Goal: Use online tool/utility: Utilize a website feature to perform a specific function

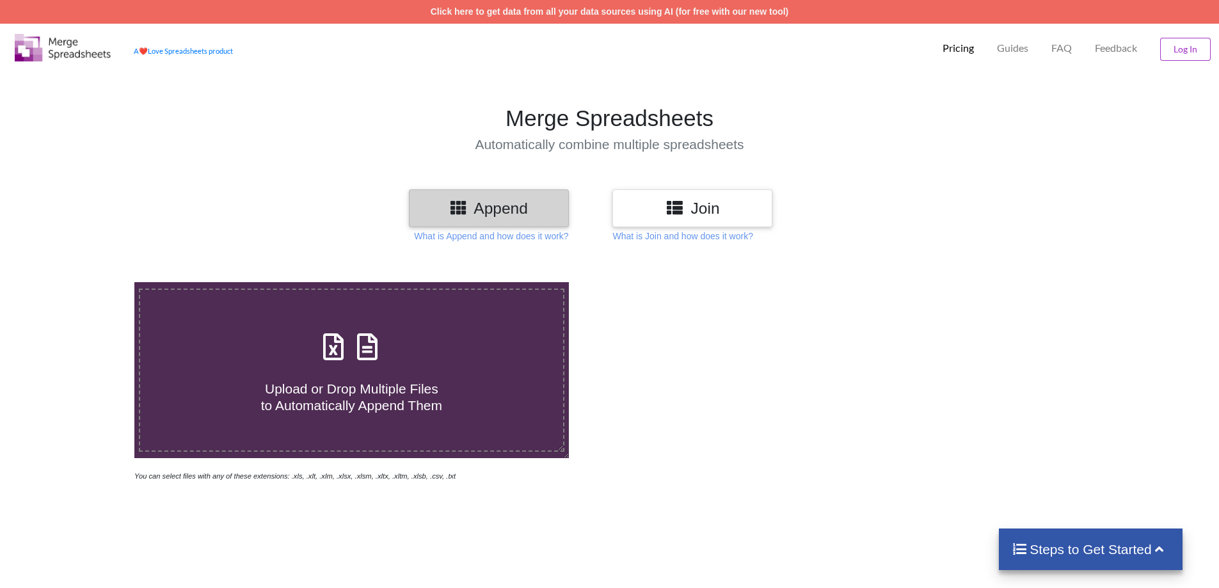
click at [361, 354] on icon at bounding box center [367, 340] width 32 height 27
click at [87, 282] on input "Upload or Drop Multiple Files to Automatically Append Them" at bounding box center [87, 282] width 0 height 0
type input "C:\fakepath\Daily Report [DATE].xlsx"
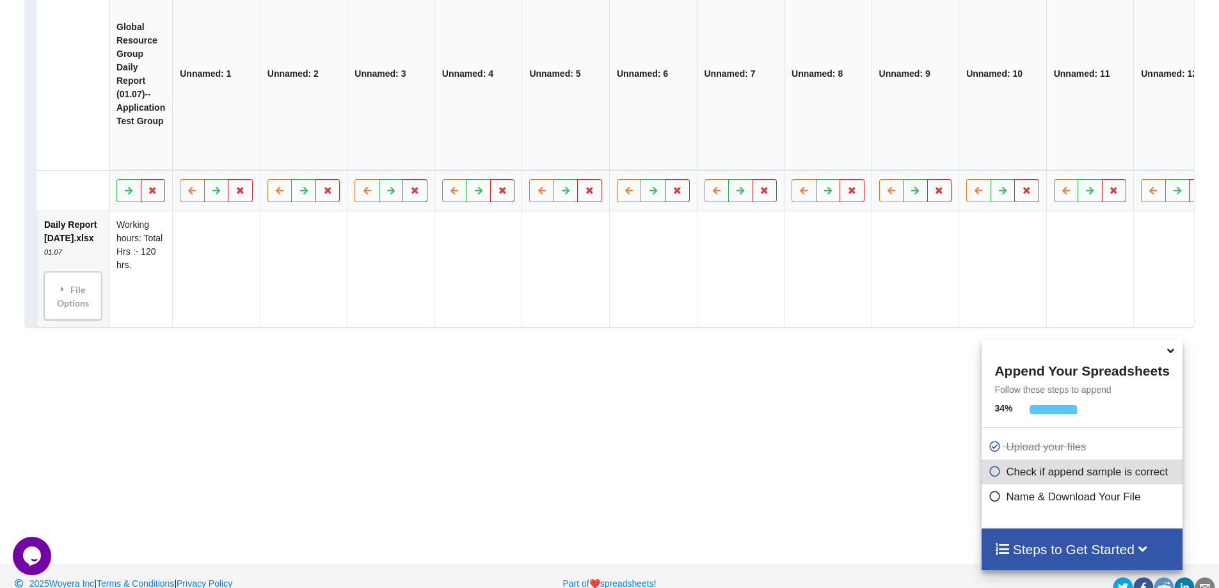
scroll to position [757, 0]
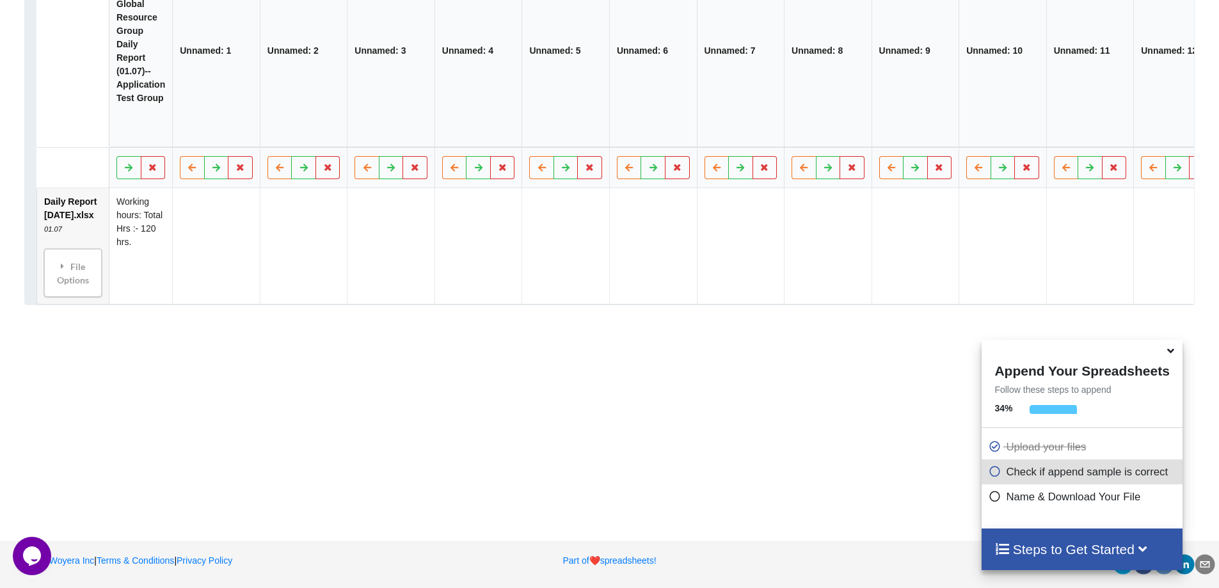
click at [992, 475] on icon at bounding box center [994, 469] width 13 height 11
click at [992, 471] on icon at bounding box center [994, 469] width 13 height 11
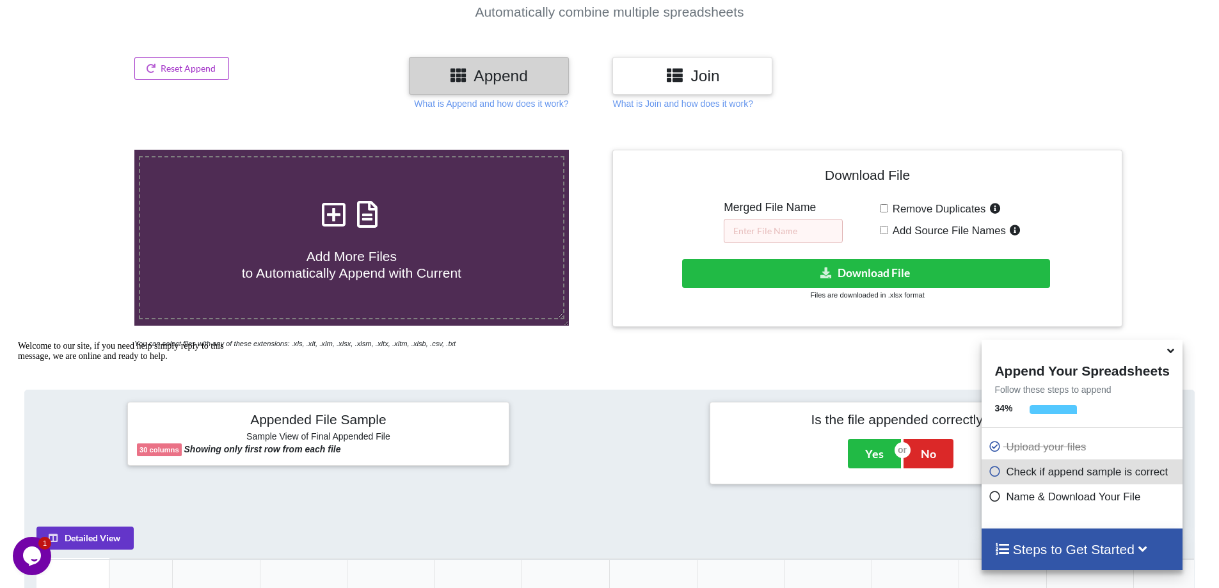
scroll to position [256, 0]
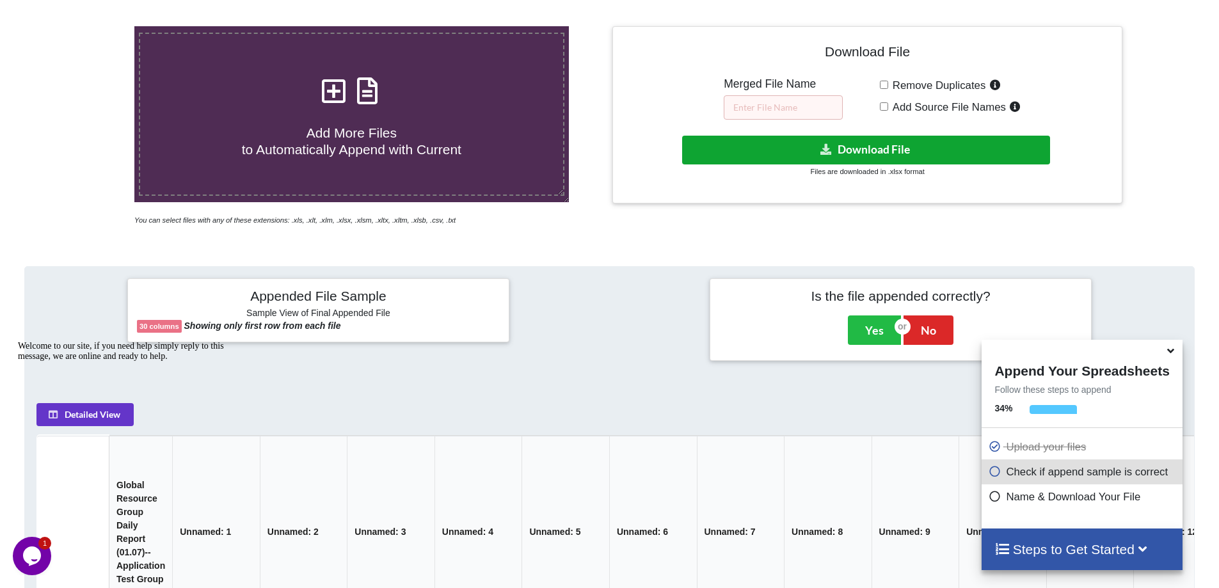
click at [887, 146] on button "Download File" at bounding box center [866, 150] width 368 height 29
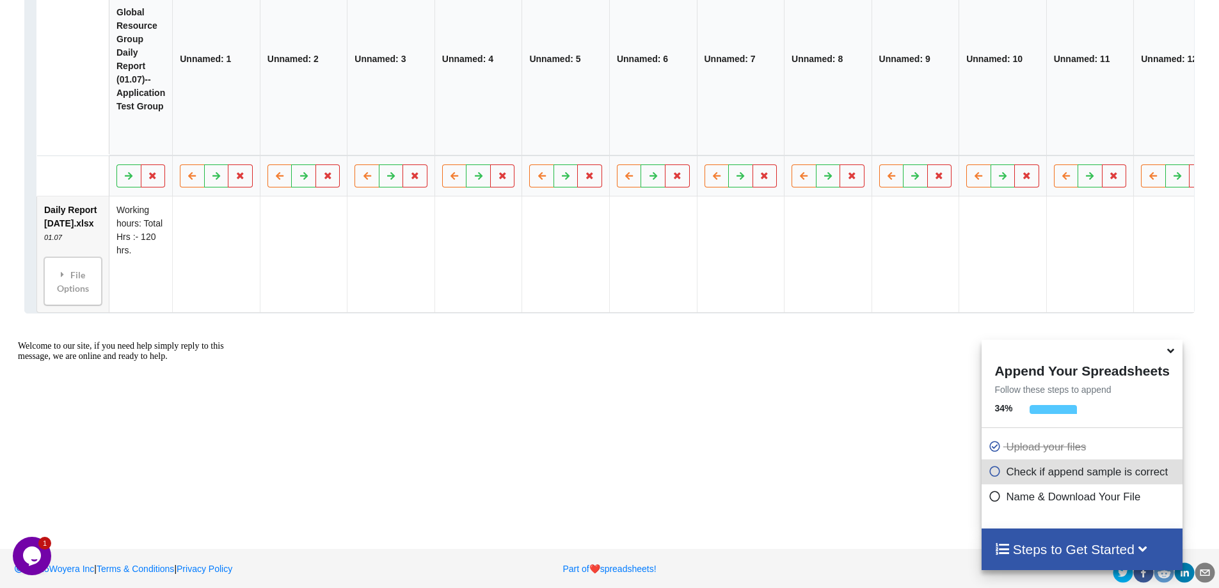
scroll to position [757, 0]
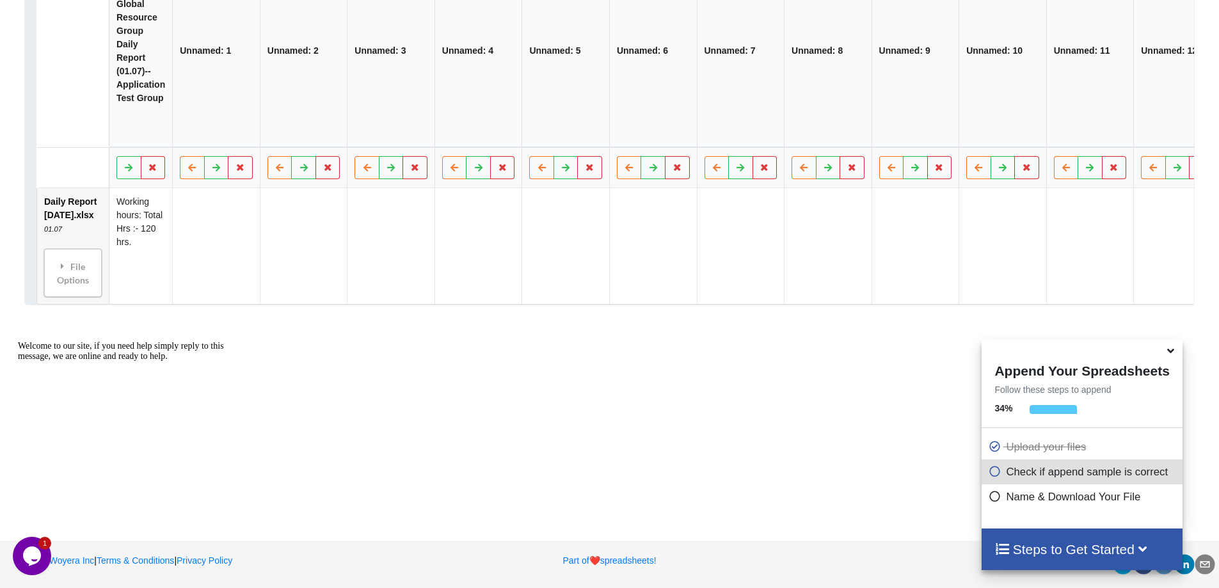
click at [1045, 524] on div "Append Your Spreadsheets Follow these steps to append 34 % Upload your files Ch…" at bounding box center [1081, 434] width 200 height 189
click at [1060, 541] on h4 "Steps to Get Started" at bounding box center [1081, 549] width 175 height 16
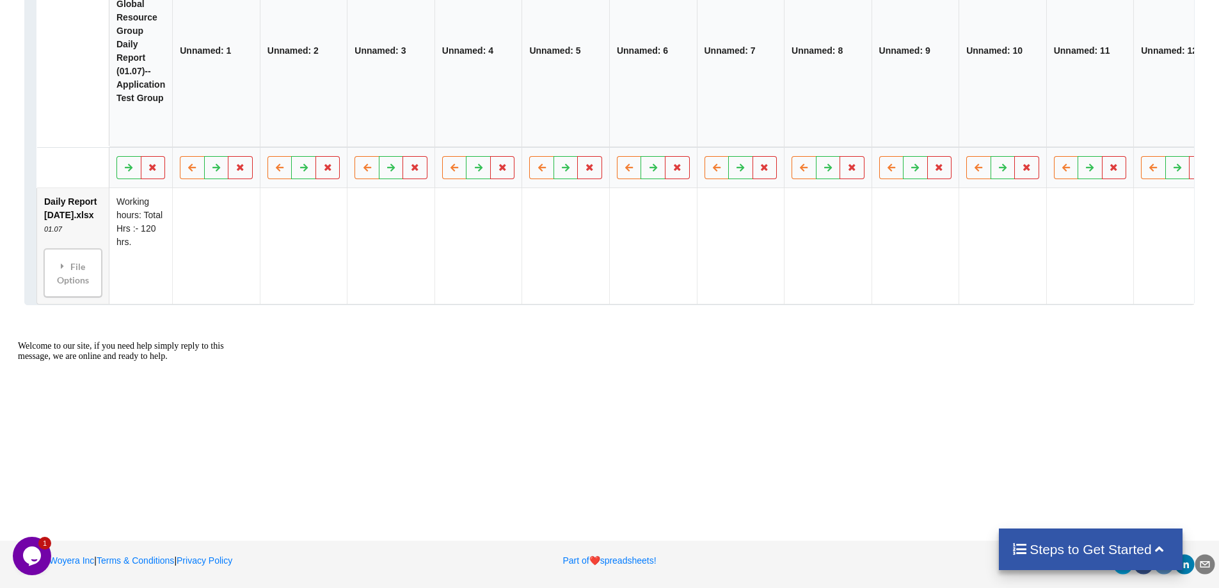
click at [1102, 551] on h4 "Steps to Get Started" at bounding box center [1090, 549] width 158 height 16
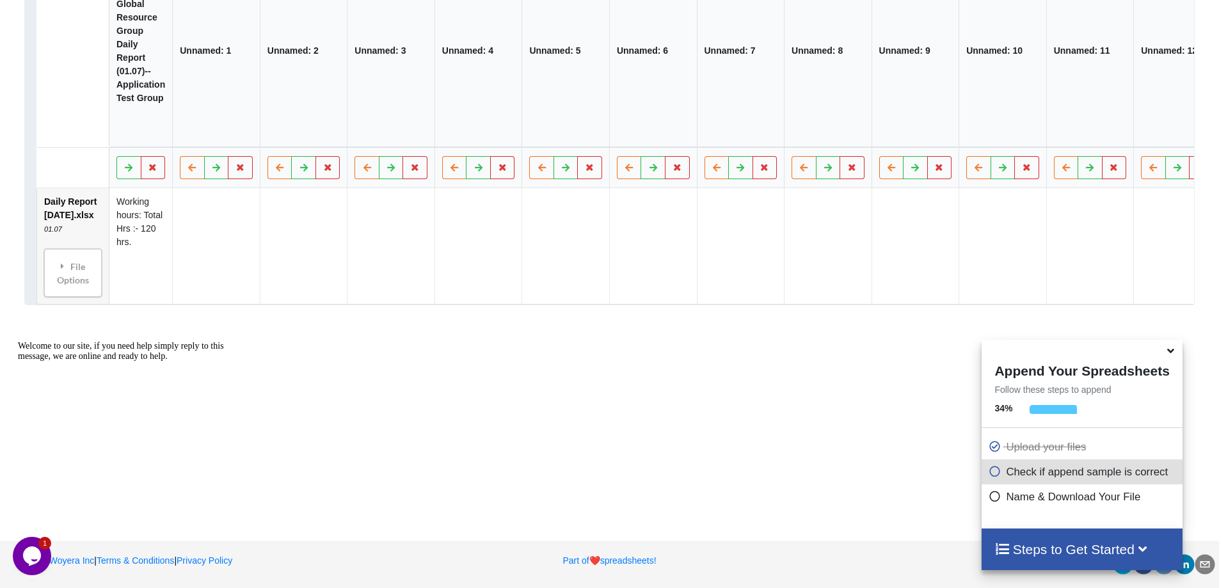
click at [995, 497] on icon at bounding box center [994, 494] width 13 height 11
click at [988, 497] on icon at bounding box center [994, 494] width 13 height 11
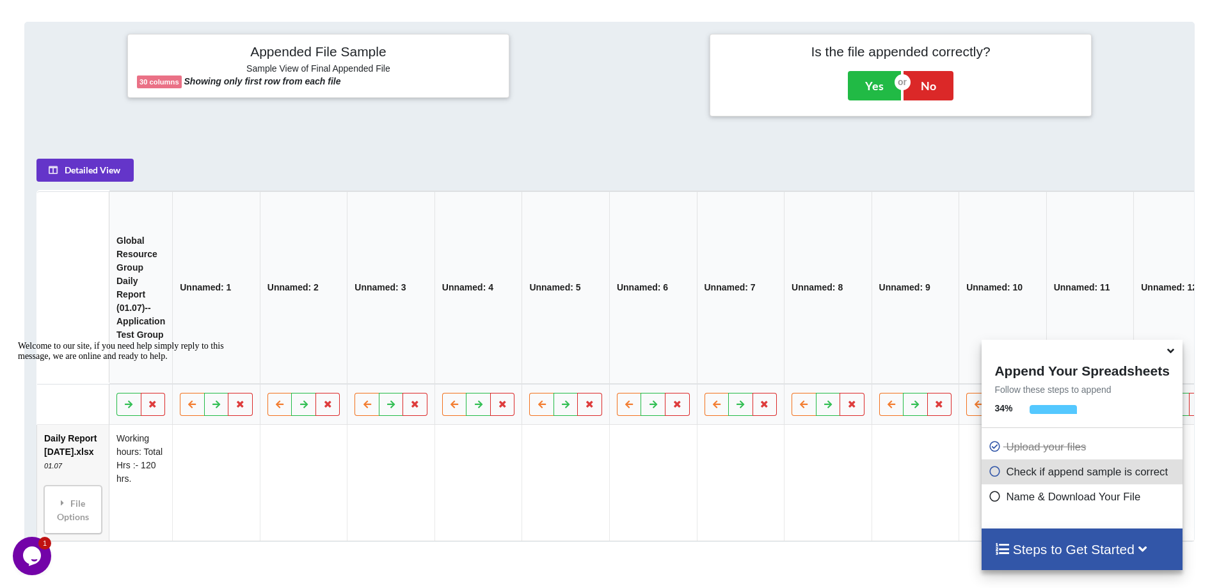
scroll to position [501, 0]
click at [88, 181] on button "Detailed View" at bounding box center [84, 169] width 97 height 23
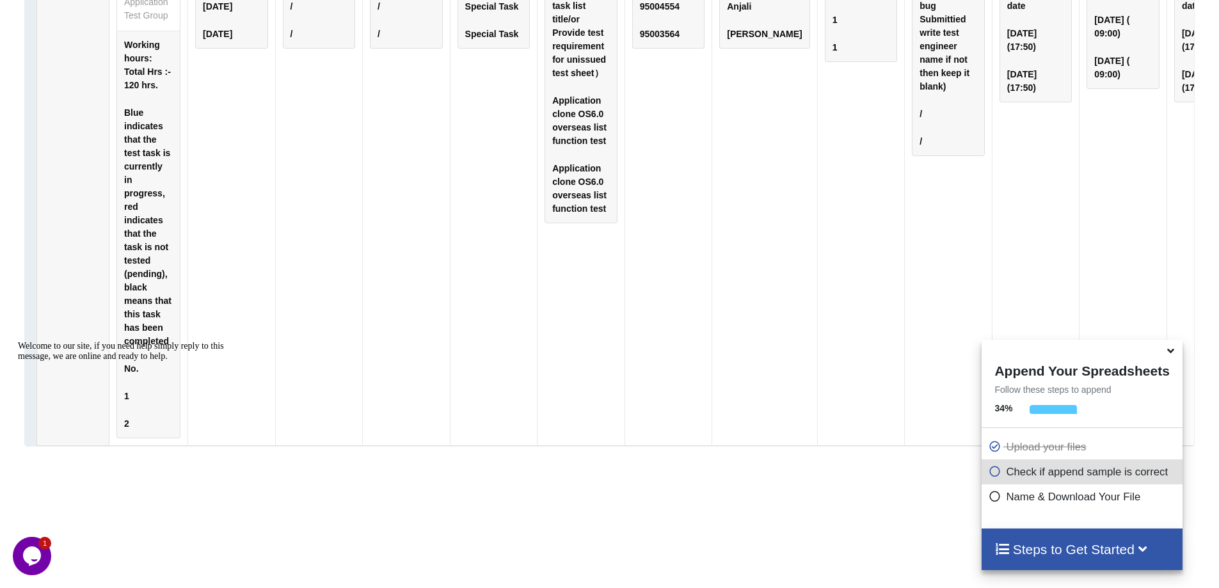
scroll to position [972, 0]
